Goal: Information Seeking & Learning: Learn about a topic

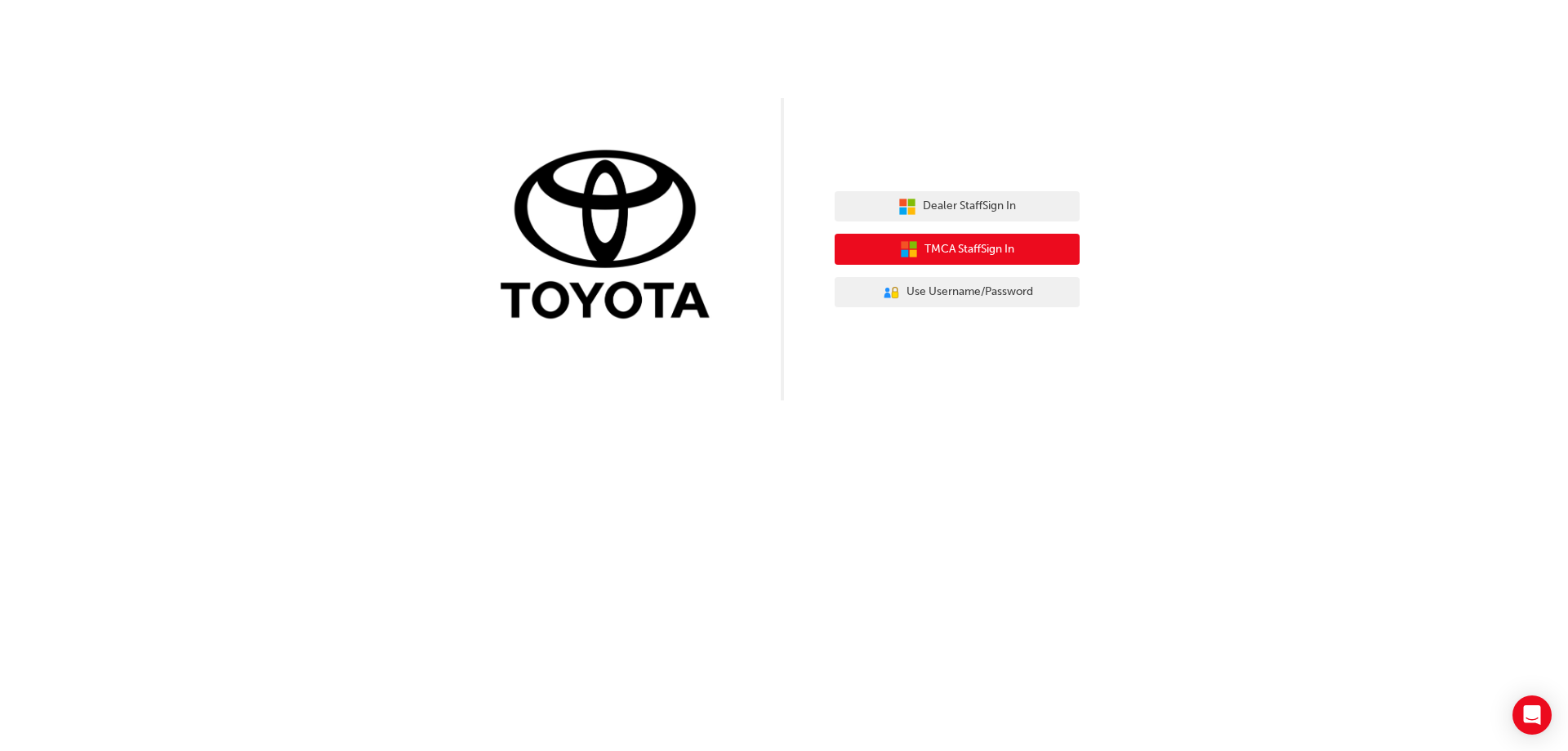
click at [988, 245] on span "TMCA Staff Sign In" at bounding box center [969, 250] width 89 height 19
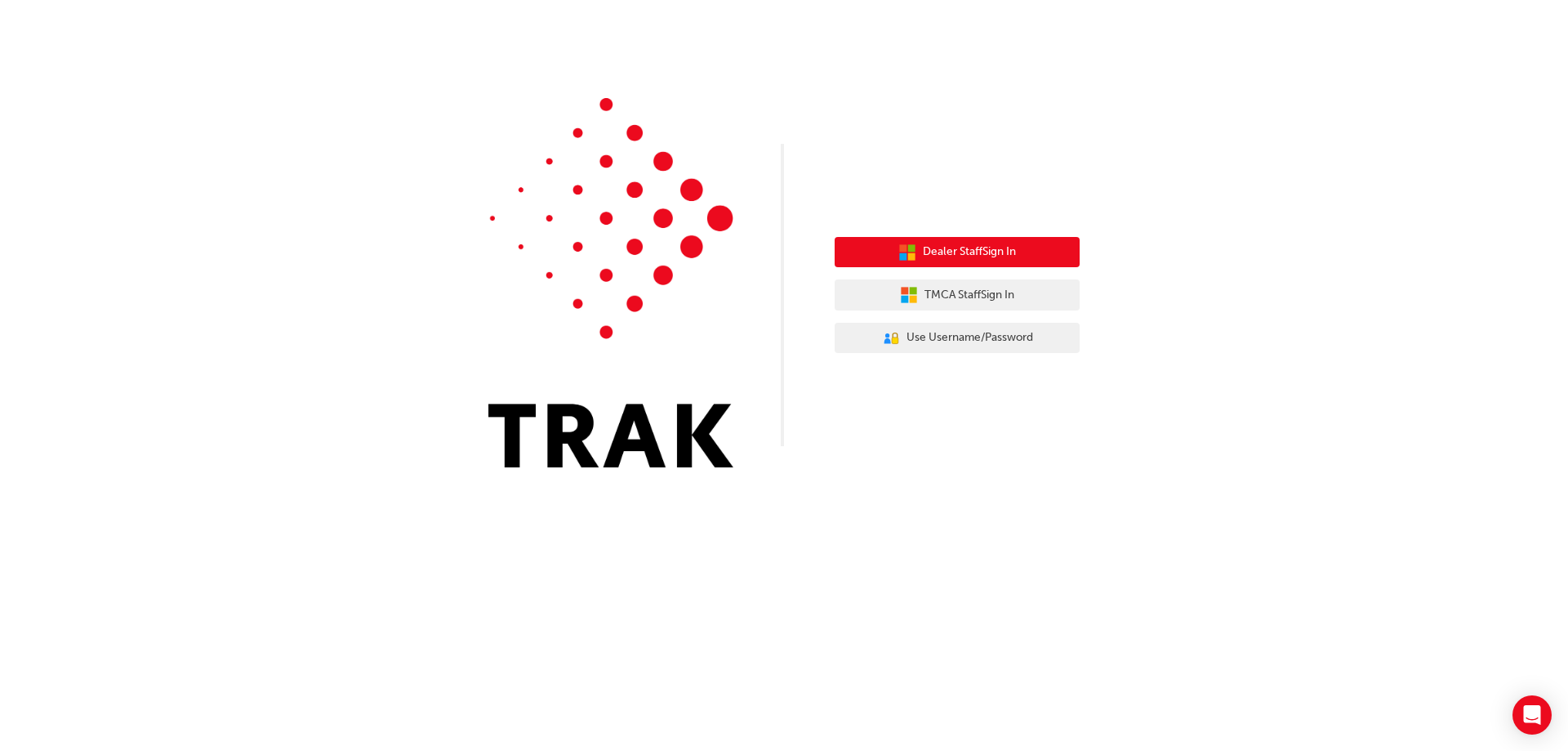
click at [977, 252] on span "Dealer Staff Sign In" at bounding box center [969, 252] width 93 height 19
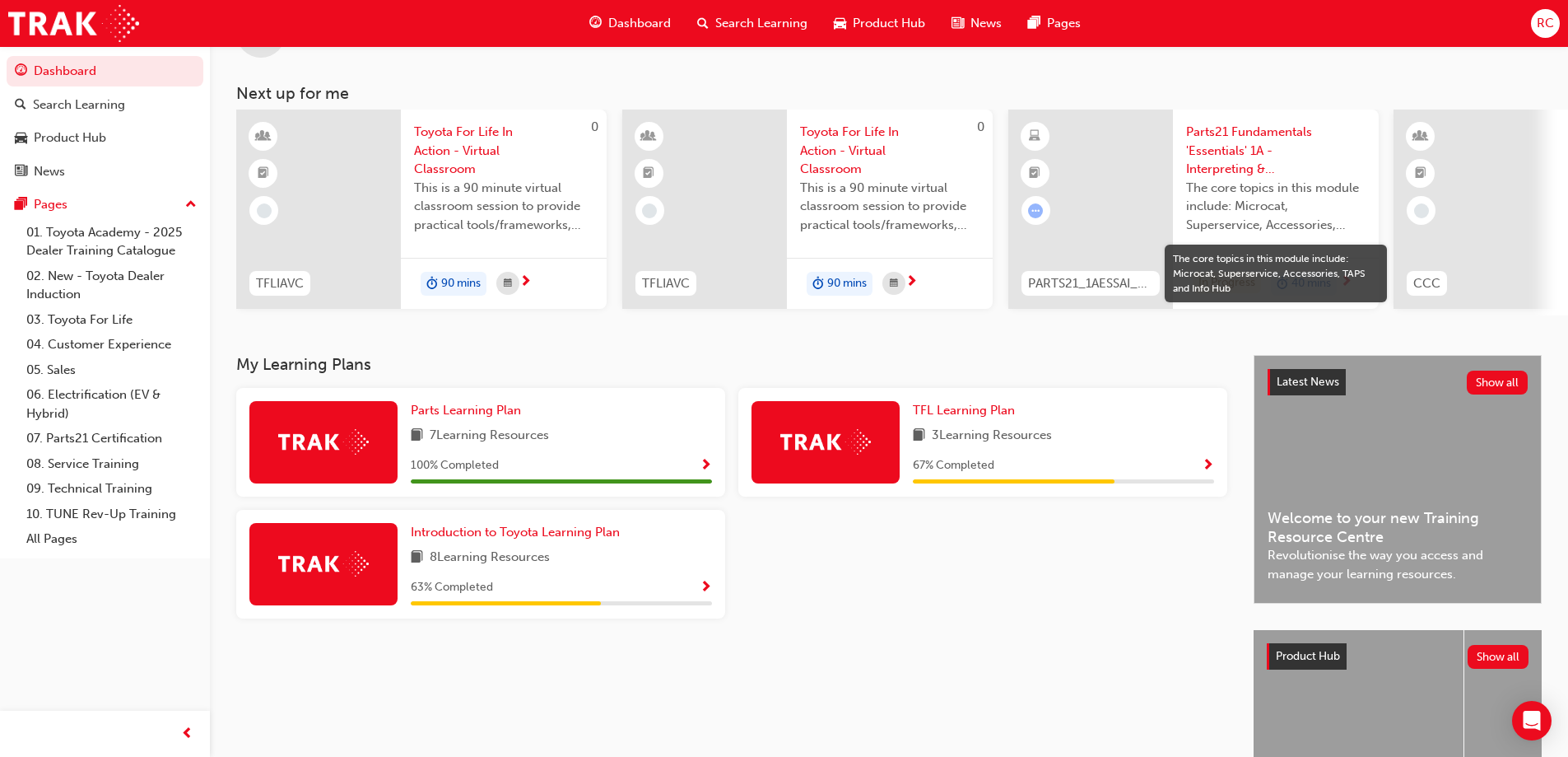
scroll to position [63, 0]
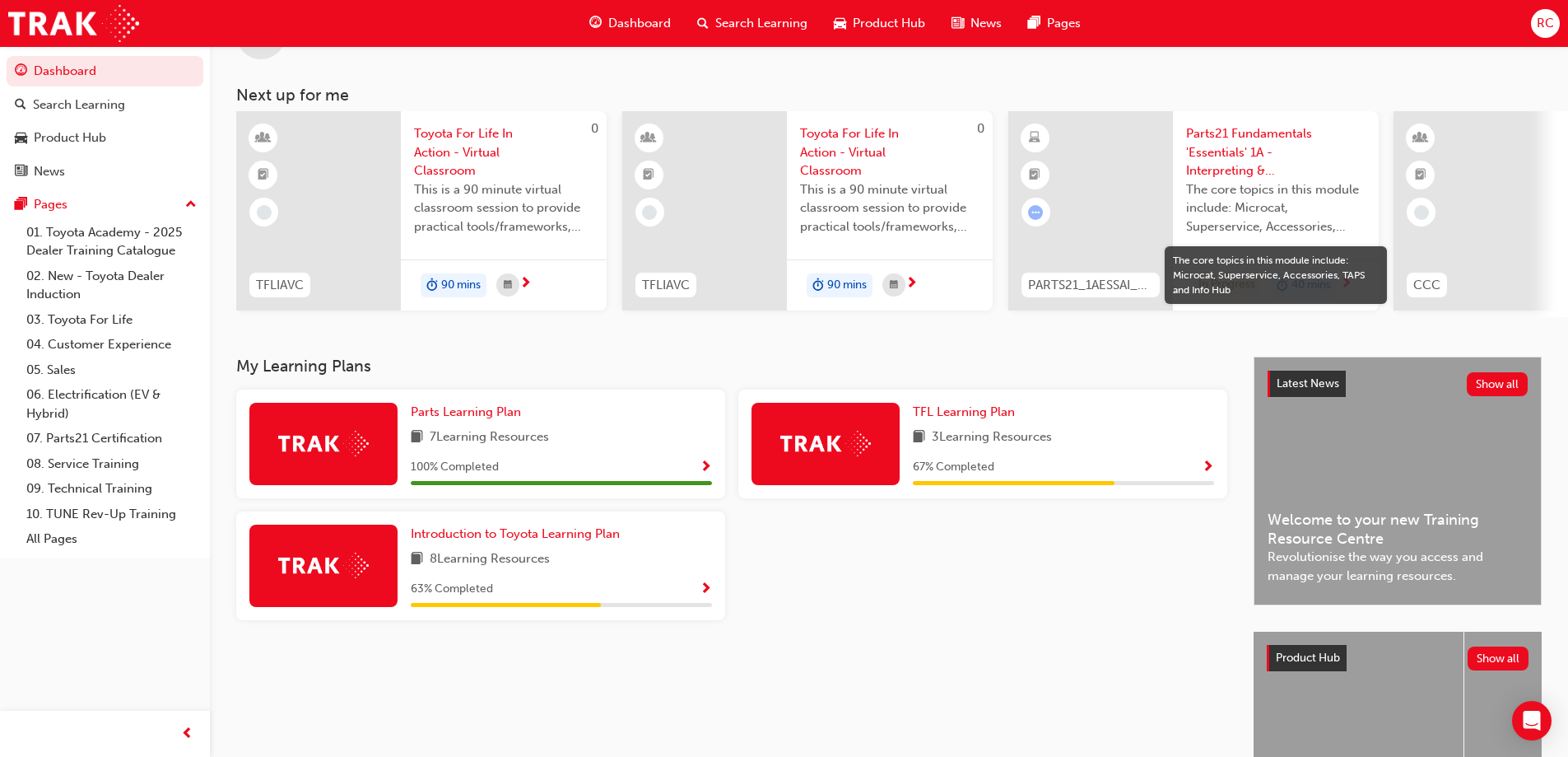
click at [1209, 472] on span "Show Progress" at bounding box center [1207, 467] width 12 height 15
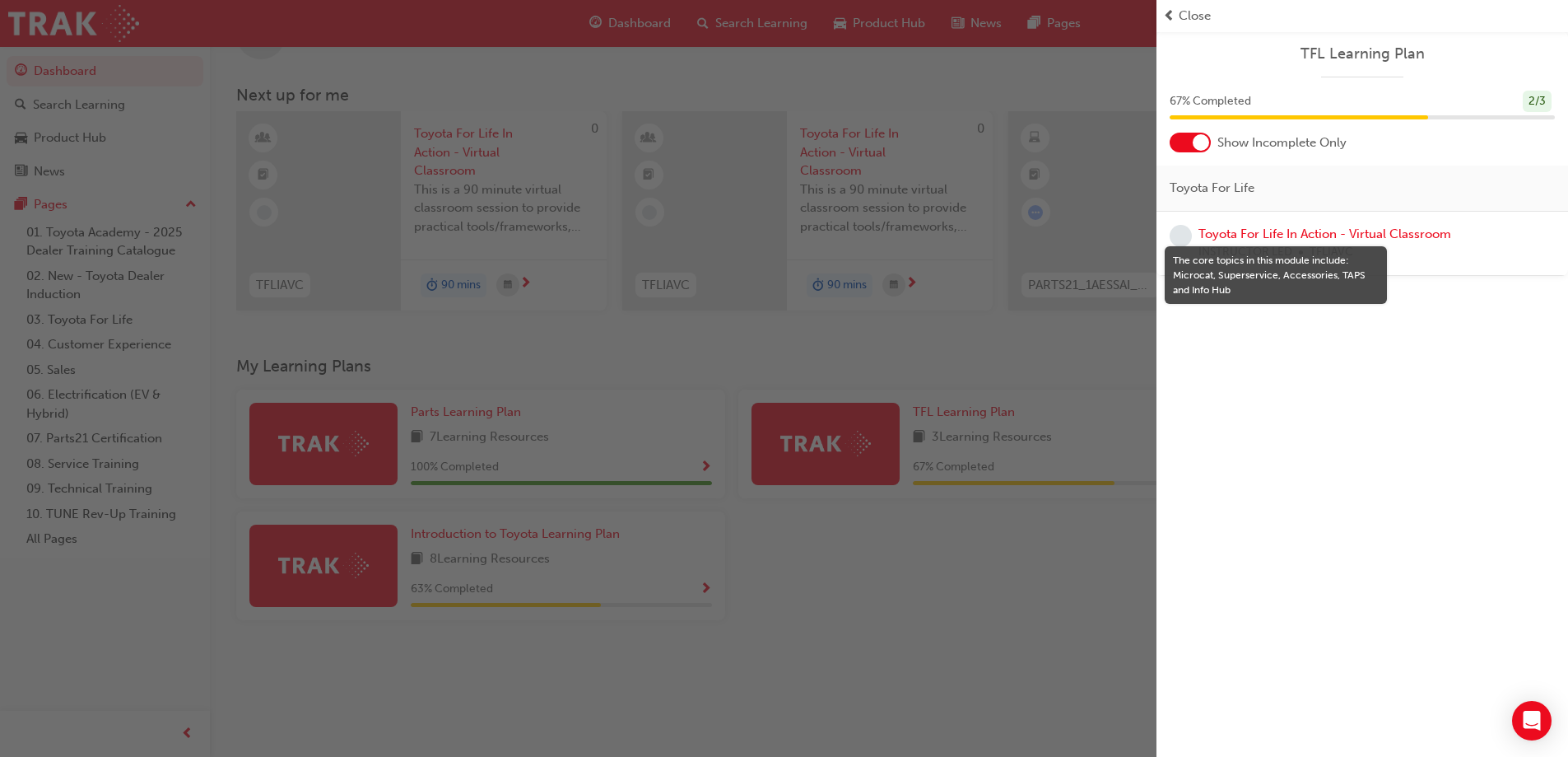
click at [1306, 281] on div "The core topics in this module include: Microcat, Superservice, Accessories, TA…" at bounding box center [1276, 275] width 206 height 45
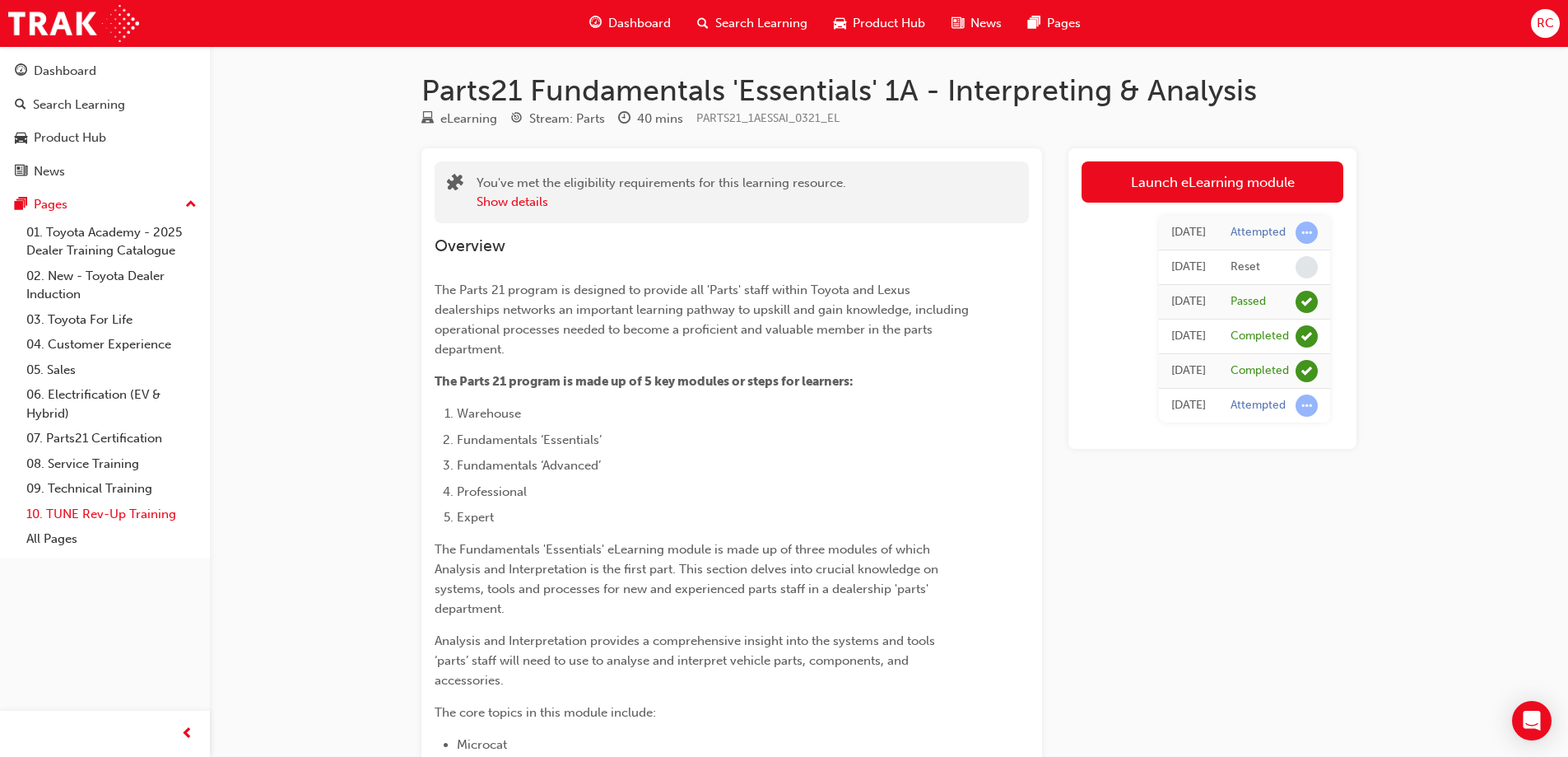
click at [82, 514] on link "10. TUNE Rev-Up Training" at bounding box center [112, 515] width 184 height 26
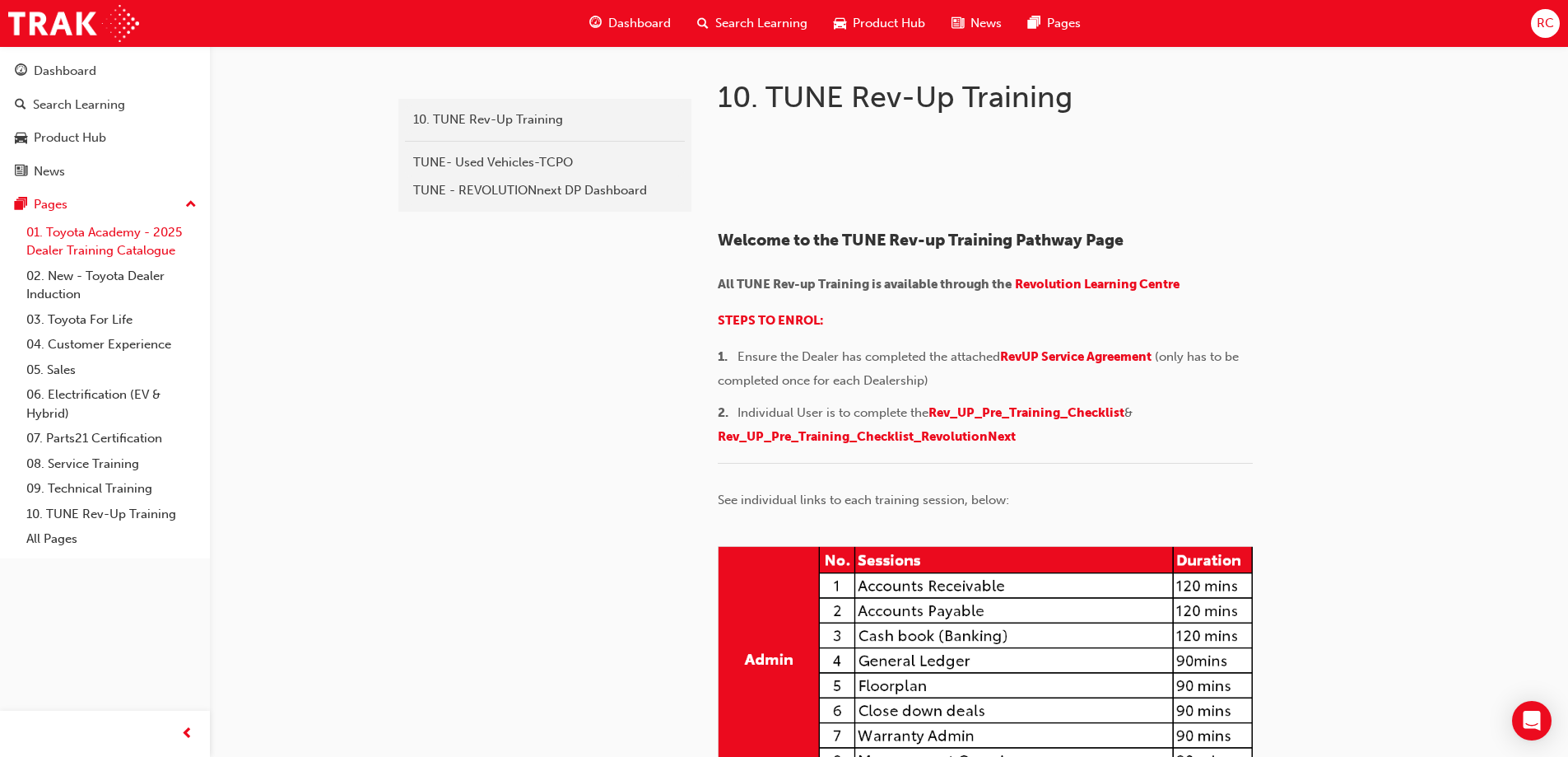
click at [90, 235] on link "01. Toyota Academy - 2025 Dealer Training Catalogue" at bounding box center [112, 241] width 184 height 44
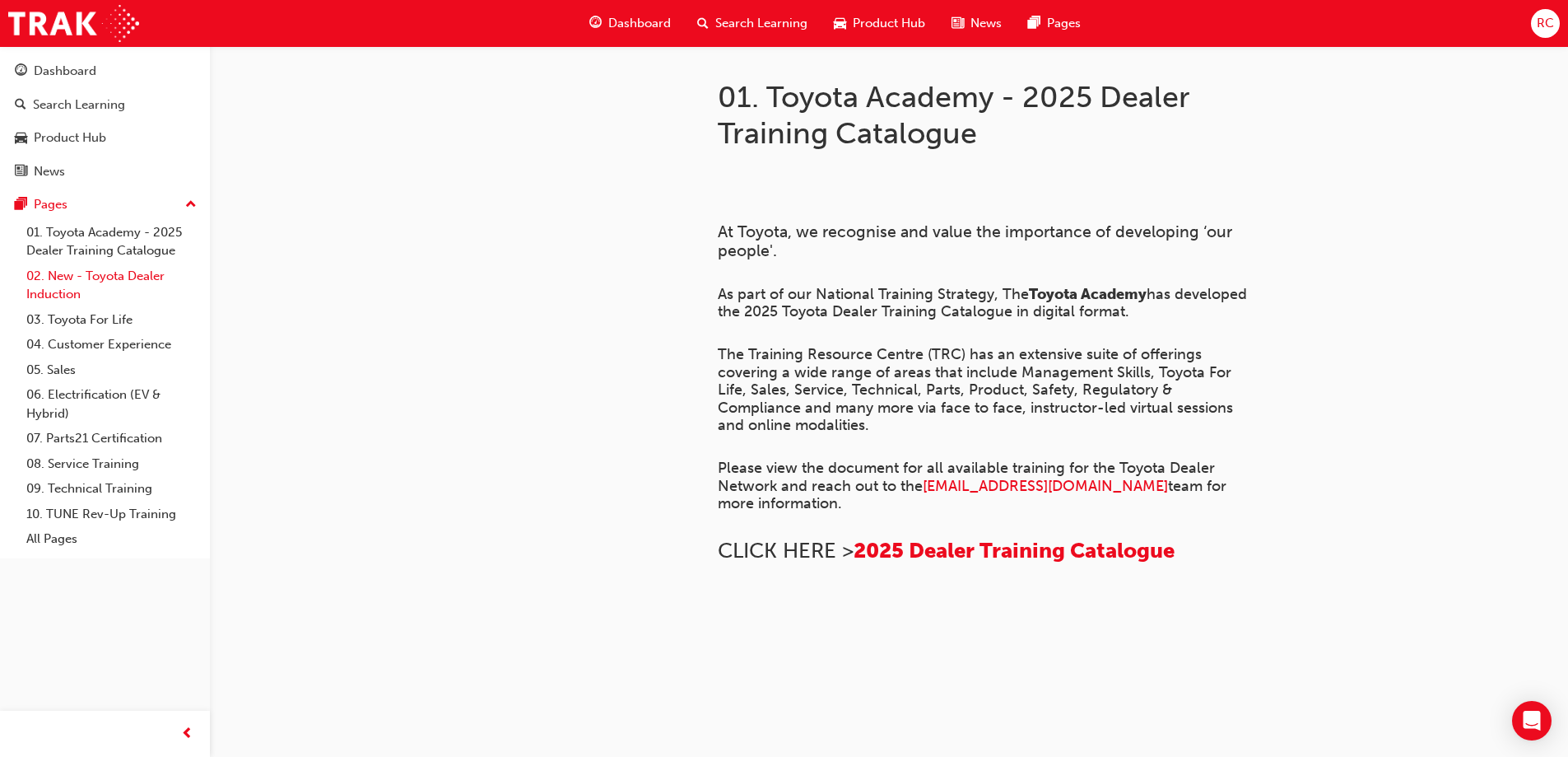
click at [88, 279] on link "02. New - Toyota Dealer Induction" at bounding box center [112, 285] width 184 height 44
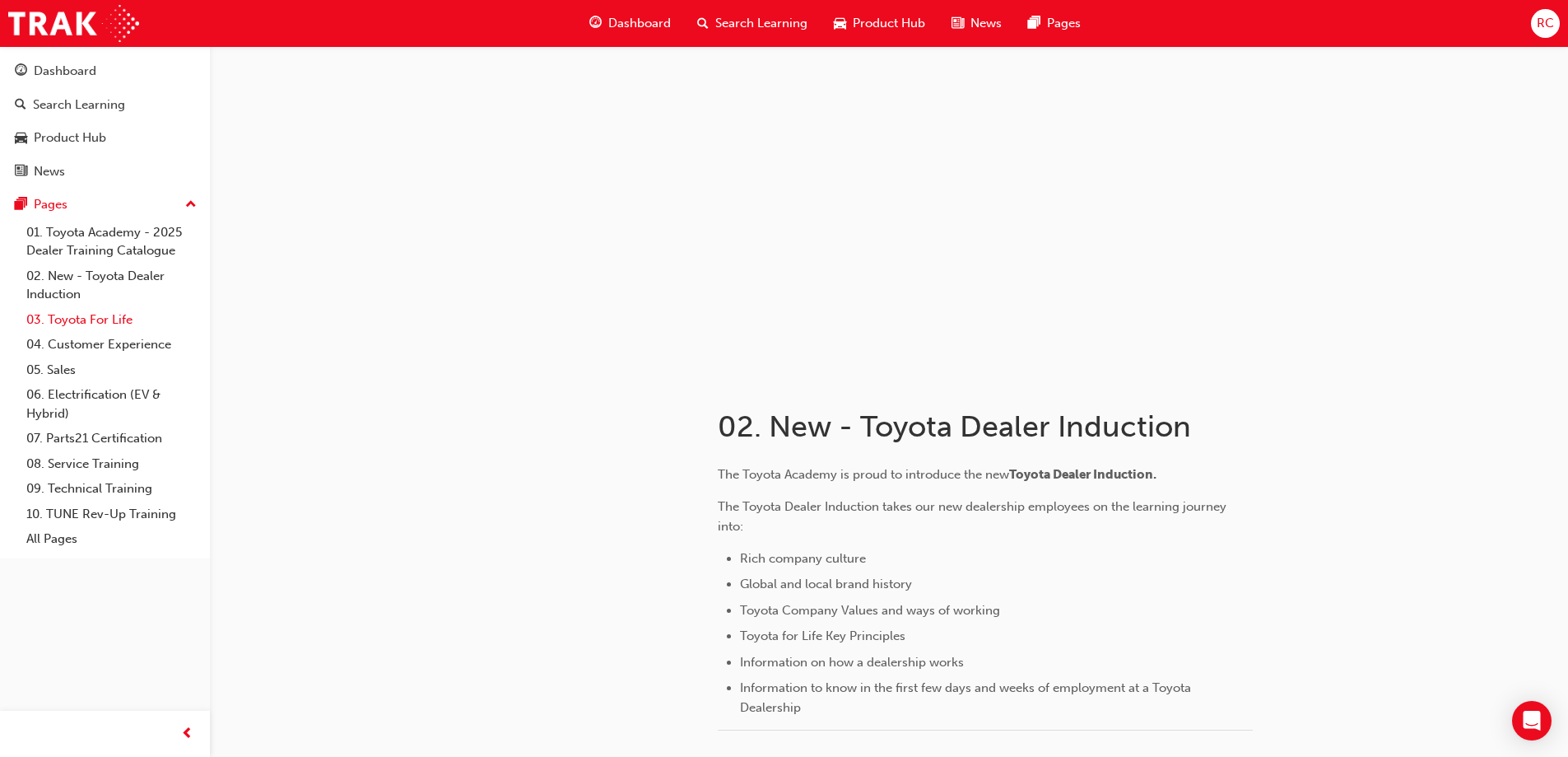
click at [64, 321] on link "03. Toyota For Life" at bounding box center [112, 320] width 184 height 26
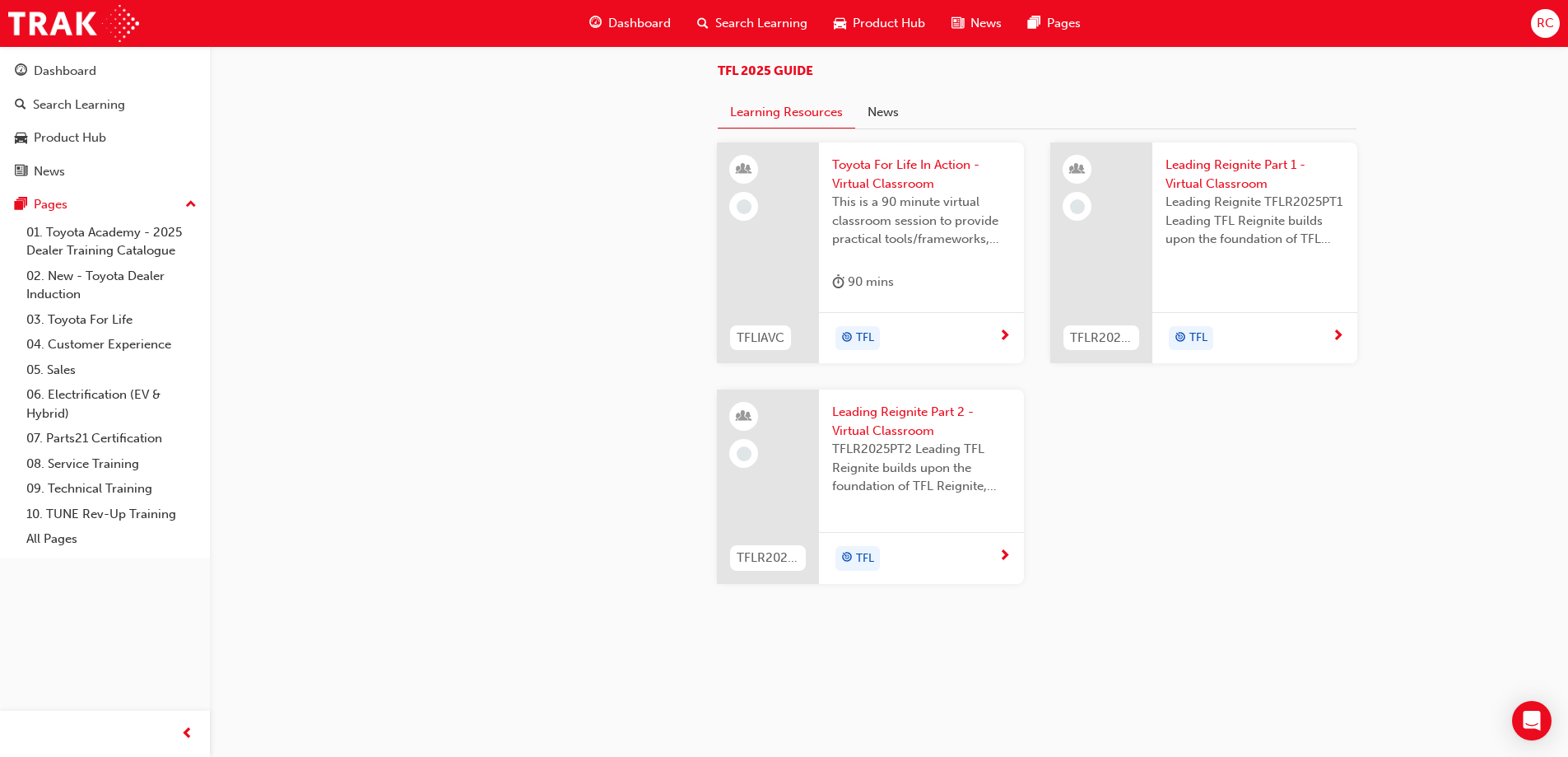
scroll to position [1729, 0]
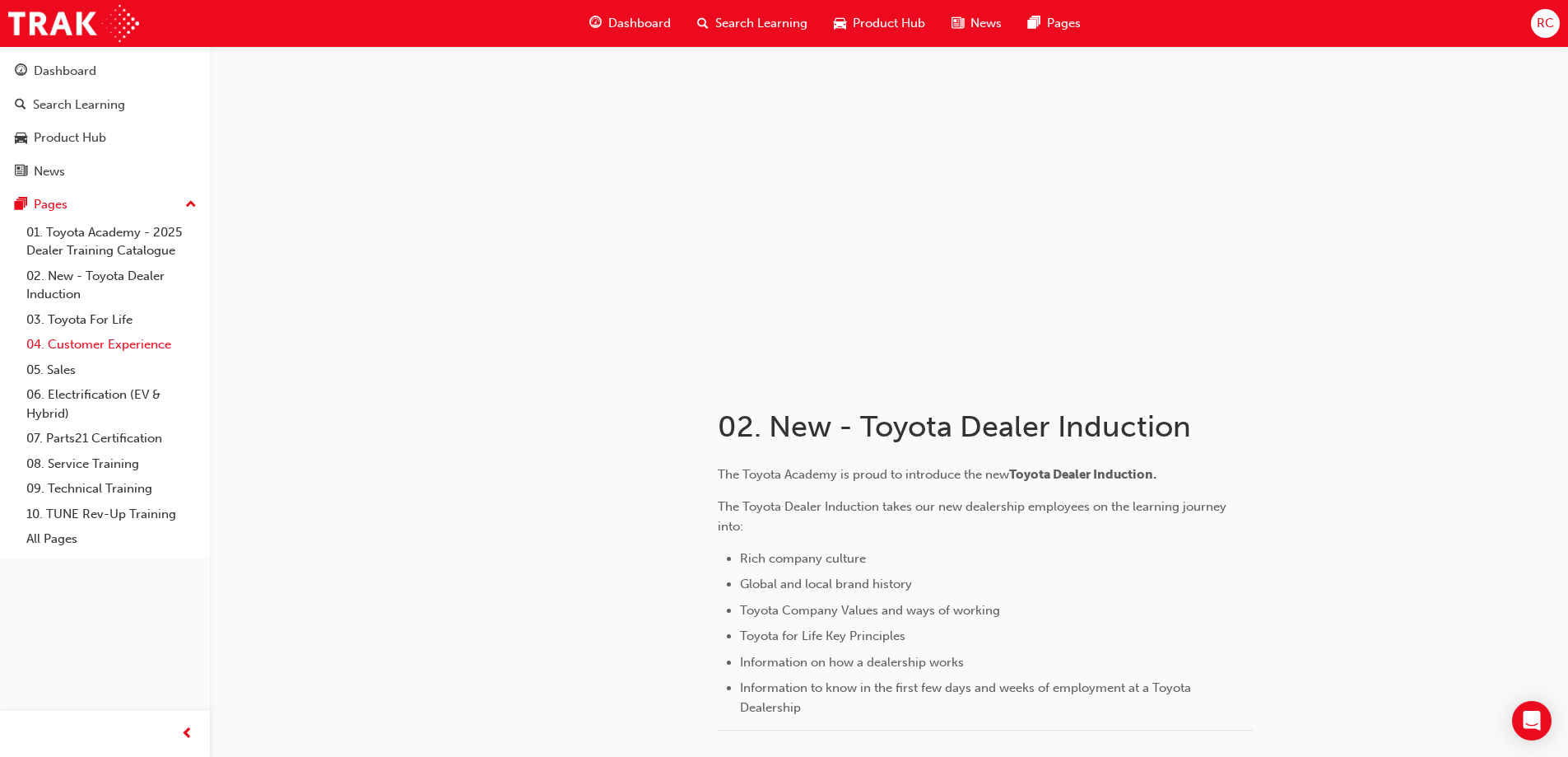
click at [70, 344] on link "04. Customer Experience" at bounding box center [112, 345] width 184 height 26
click at [58, 74] on div "Dashboard" at bounding box center [64, 71] width 63 height 19
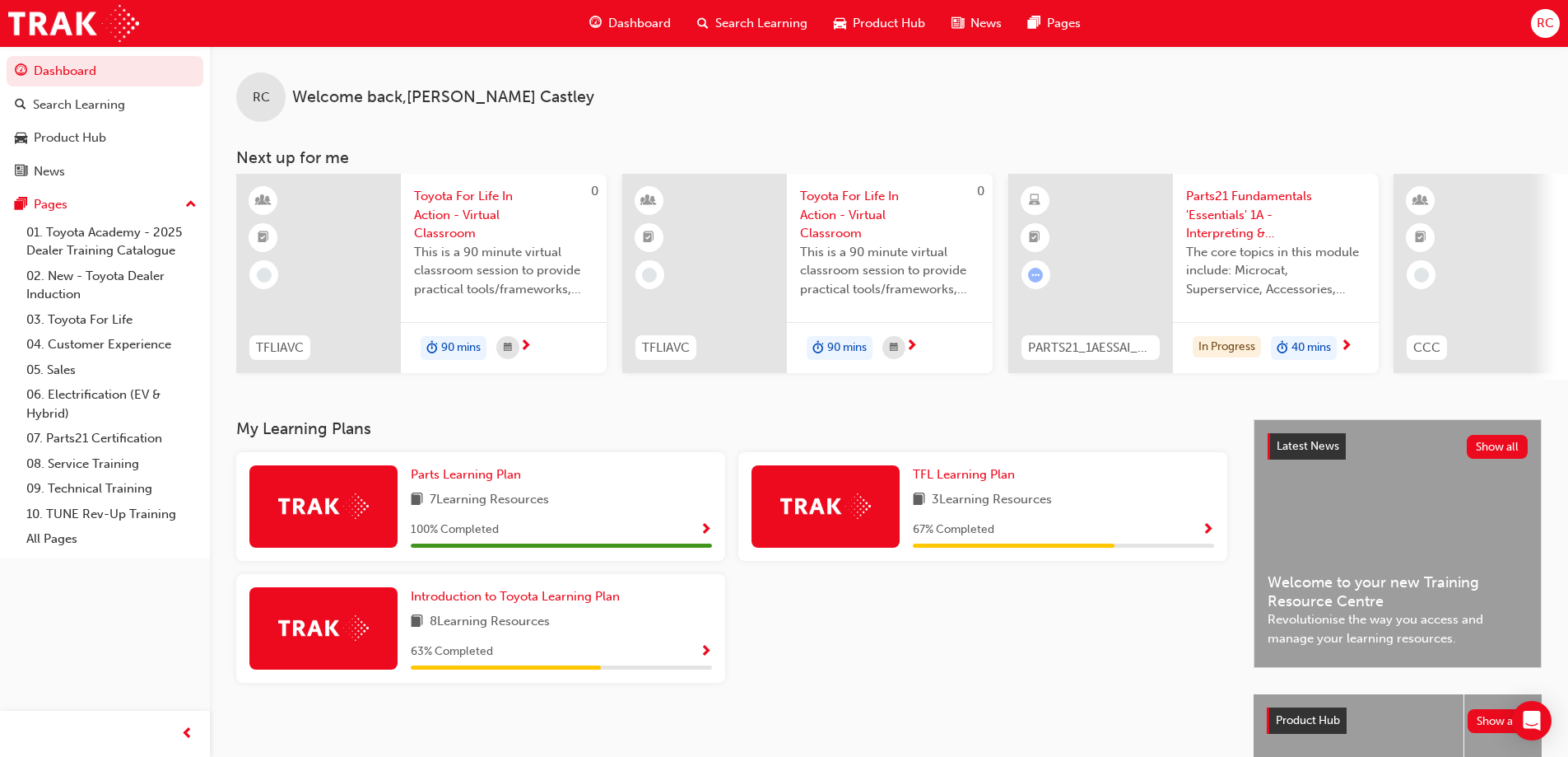
click at [1054, 528] on div "67 % Completed" at bounding box center [1063, 530] width 301 height 21
click at [1233, 345] on div "In Progress" at bounding box center [1227, 347] width 69 height 22
click at [573, 642] on div "Introduction to Toyota Learning Plan 8 Learning Resources 63 % Completed" at bounding box center [561, 628] width 301 height 82
click at [332, 641] on img at bounding box center [323, 628] width 90 height 26
click at [801, 658] on div at bounding box center [982, 635] width 502 height 122
